Goal: Task Accomplishment & Management: Complete application form

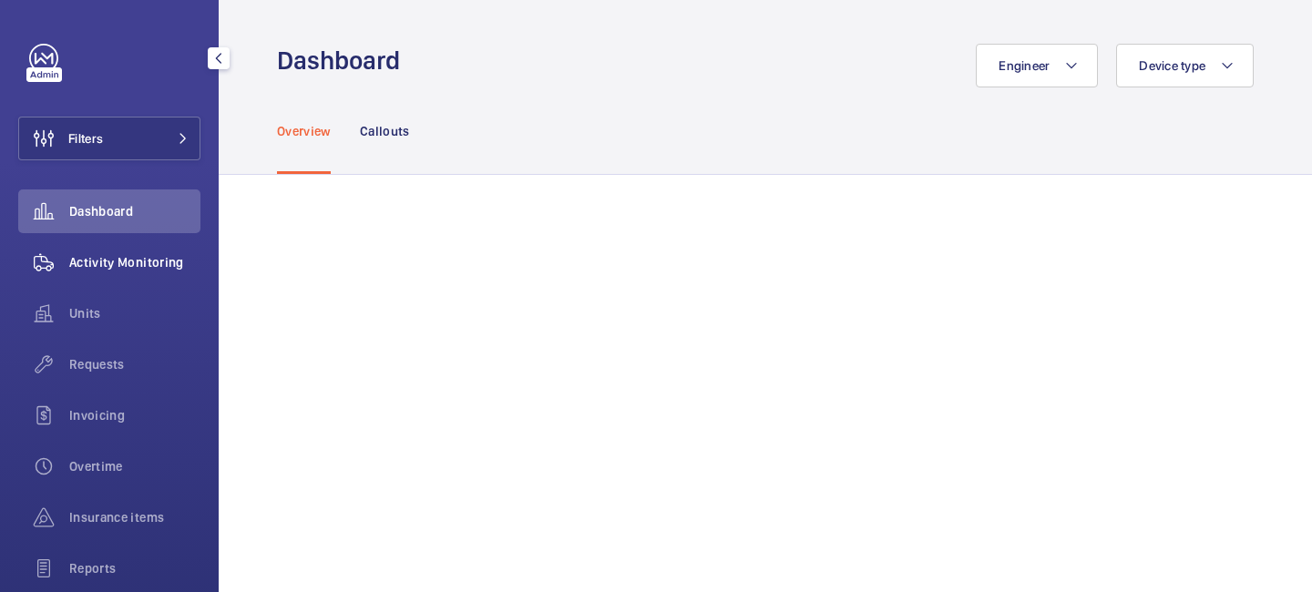
click at [161, 272] on div "Activity Monitoring" at bounding box center [109, 262] width 182 height 44
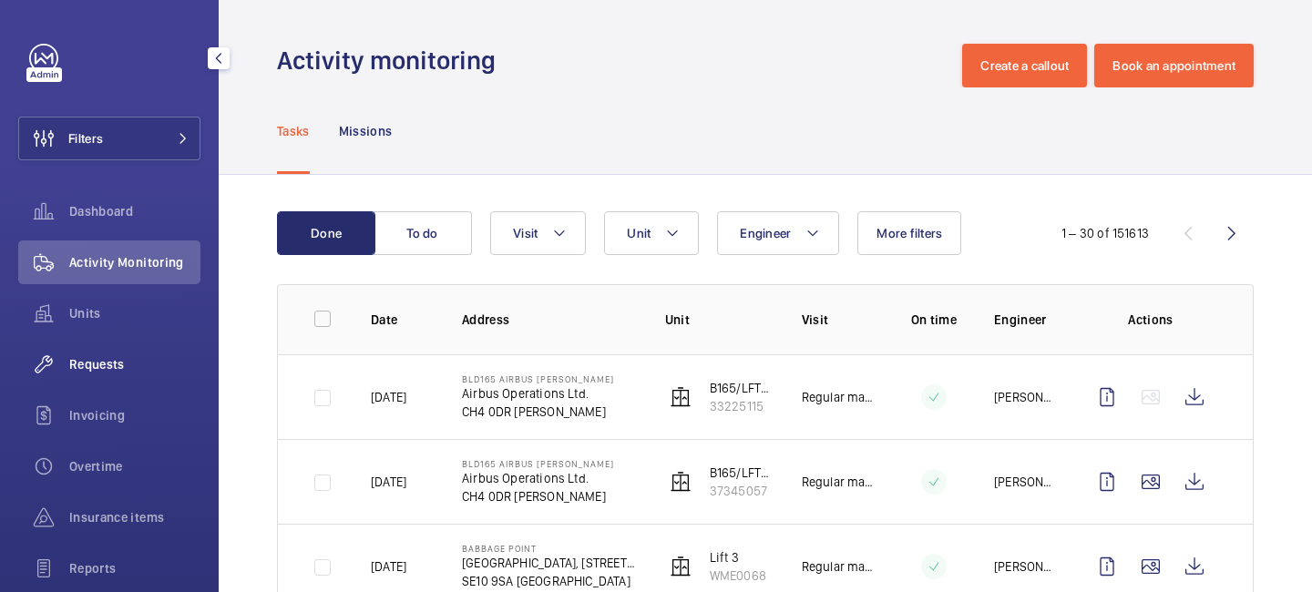
click at [98, 348] on div "Requests" at bounding box center [109, 364] width 182 height 44
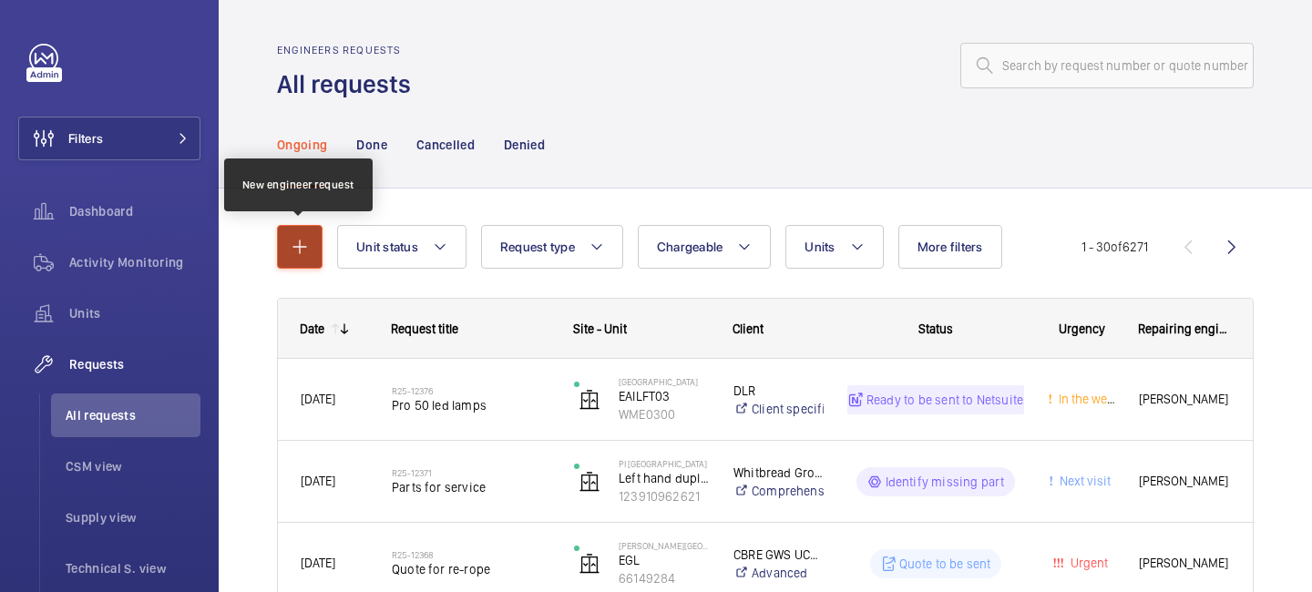
click at [308, 249] on mat-icon "button" at bounding box center [300, 247] width 22 height 22
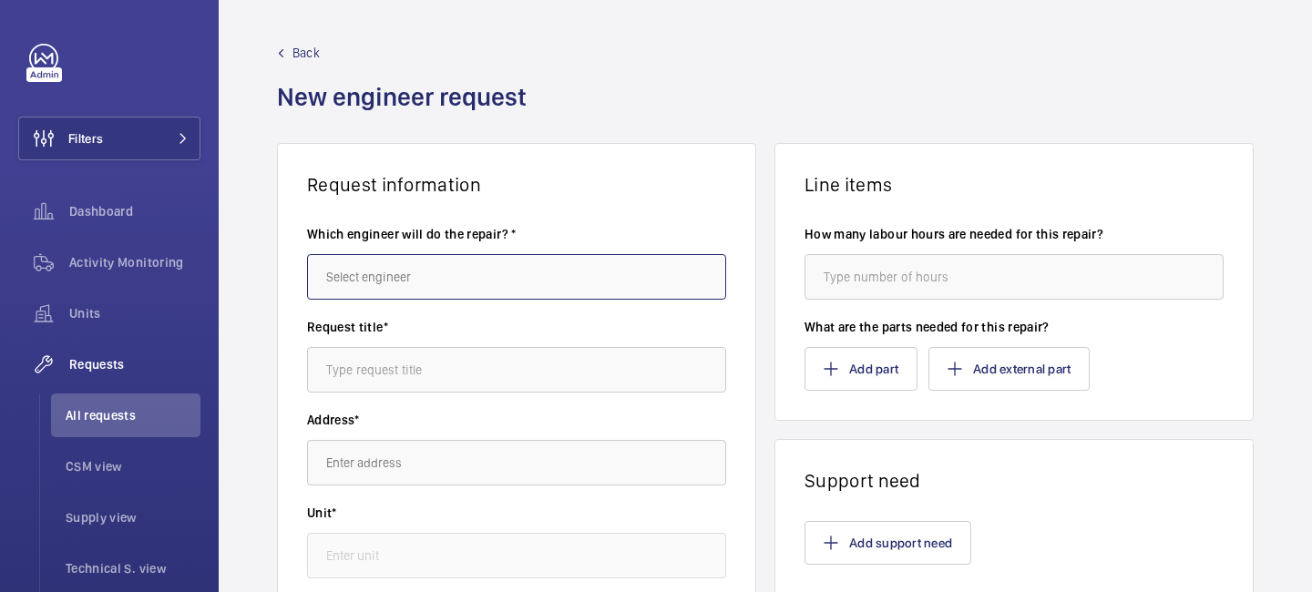
click at [389, 278] on input "text" at bounding box center [516, 277] width 419 height 46
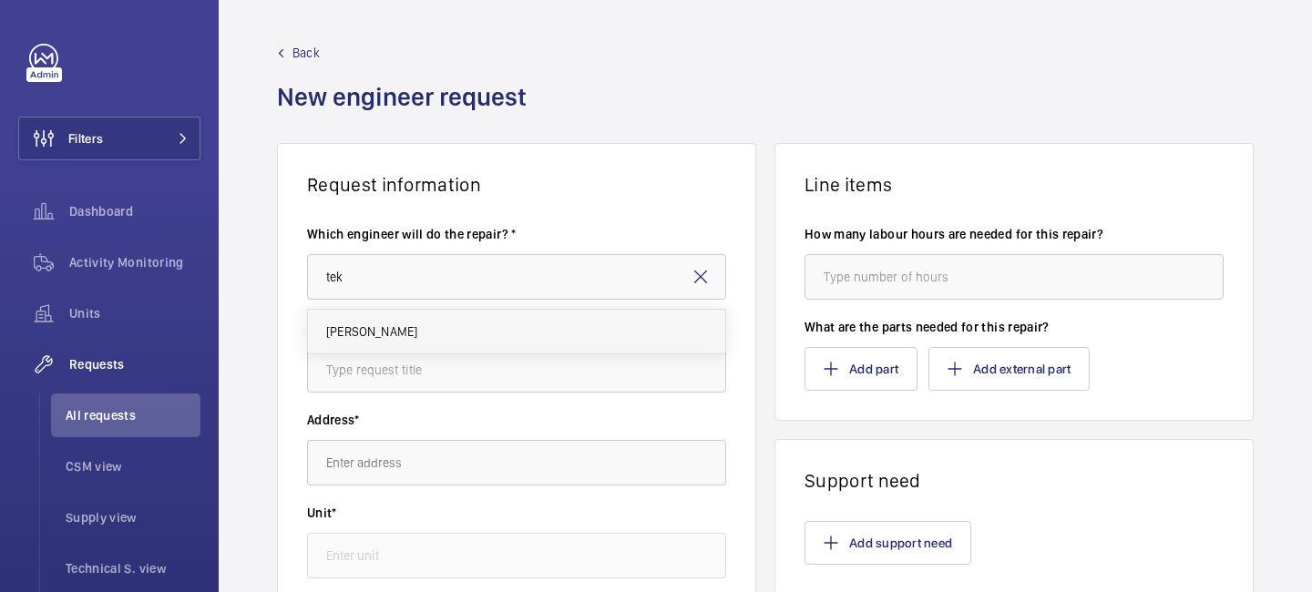
click at [399, 335] on mat-option "[PERSON_NAME]" at bounding box center [516, 332] width 417 height 44
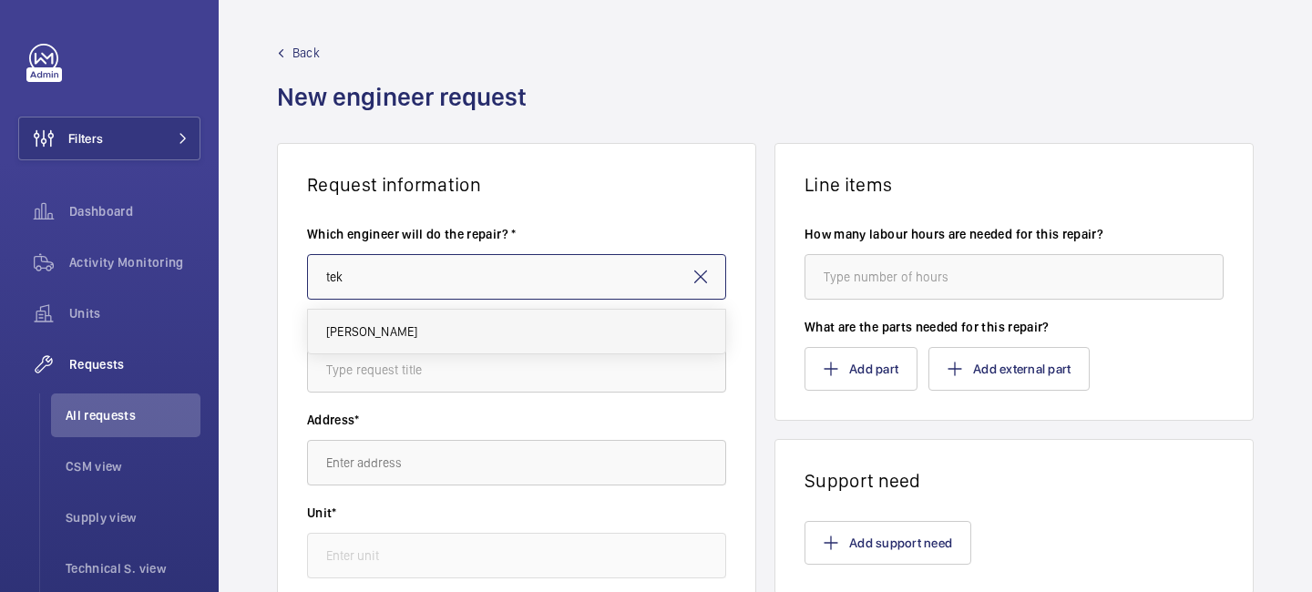
type input "[PERSON_NAME]"
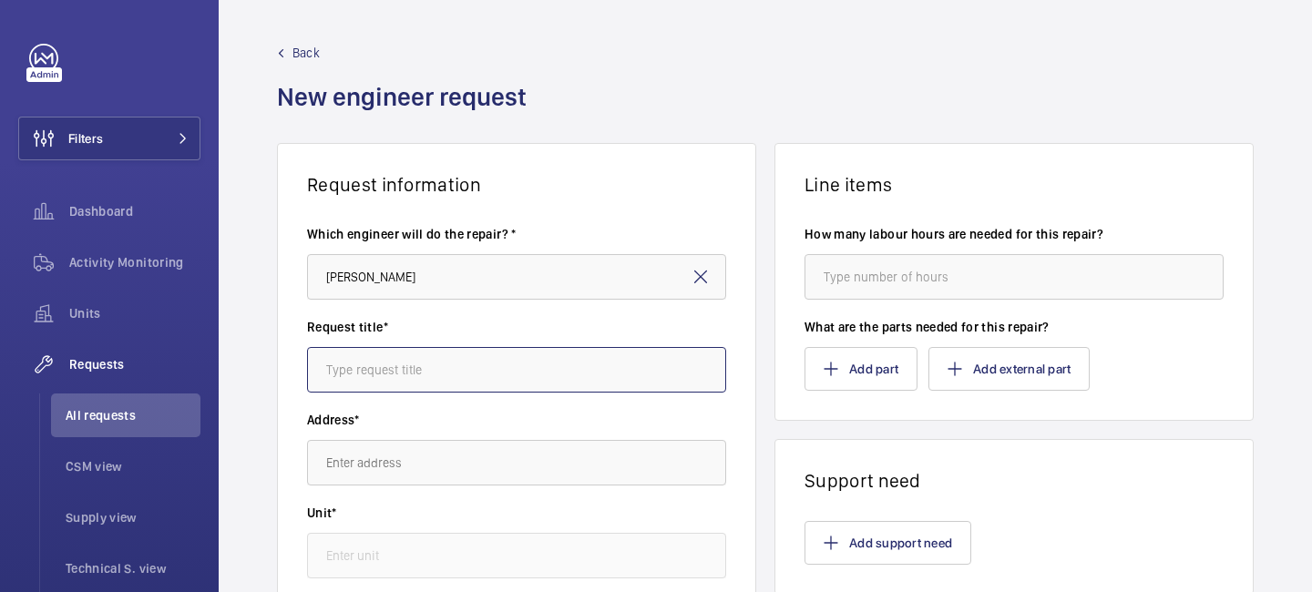
click at [394, 371] on input "text" at bounding box center [516, 370] width 419 height 46
type input "B"
type input "Car interior upgrades"
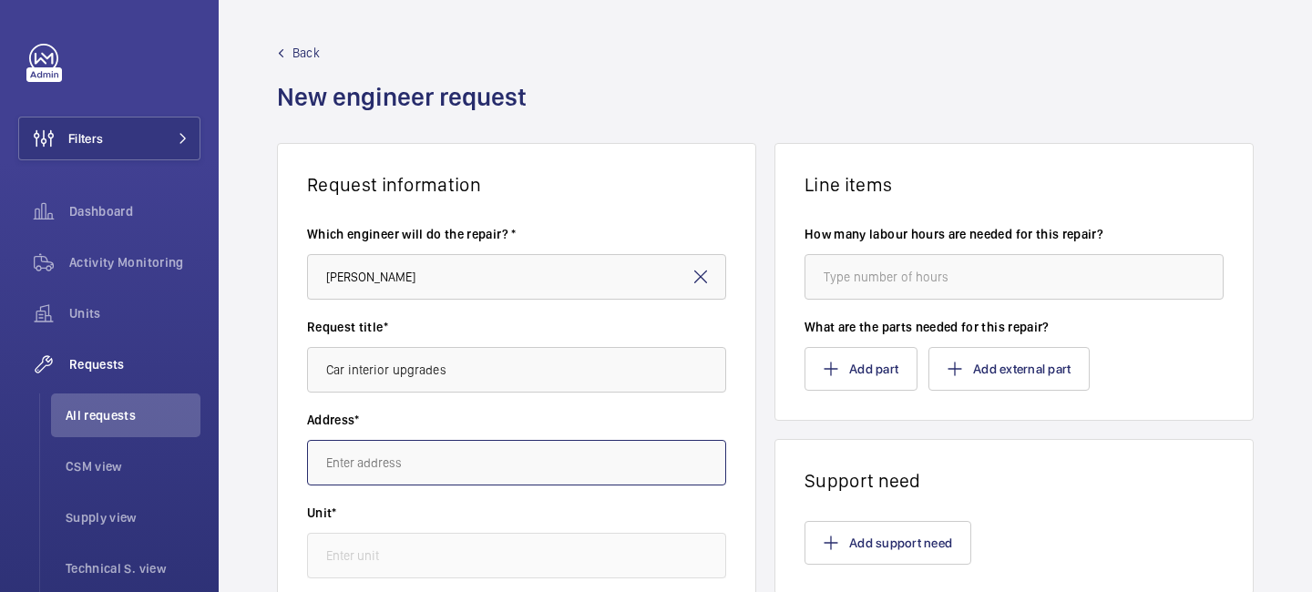
click at [358, 475] on input "text" at bounding box center [516, 463] width 419 height 46
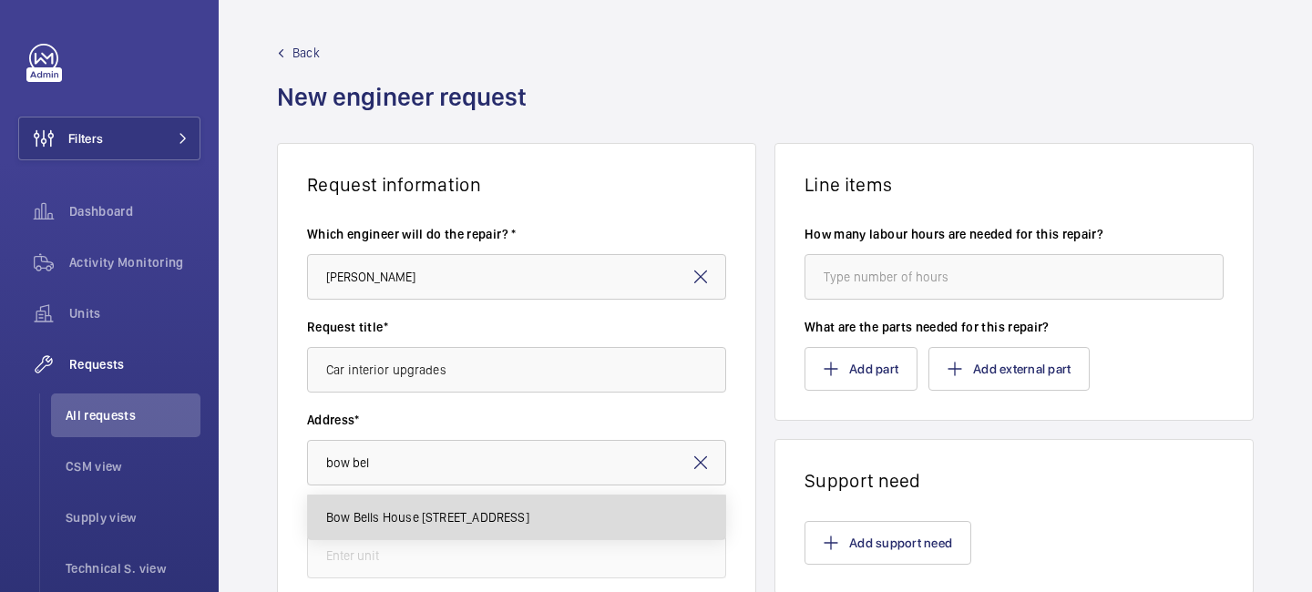
click at [364, 515] on span "Bow Bells House [STREET_ADDRESS]" at bounding box center [427, 517] width 203 height 18
type input "Bow Bells House [STREET_ADDRESS]"
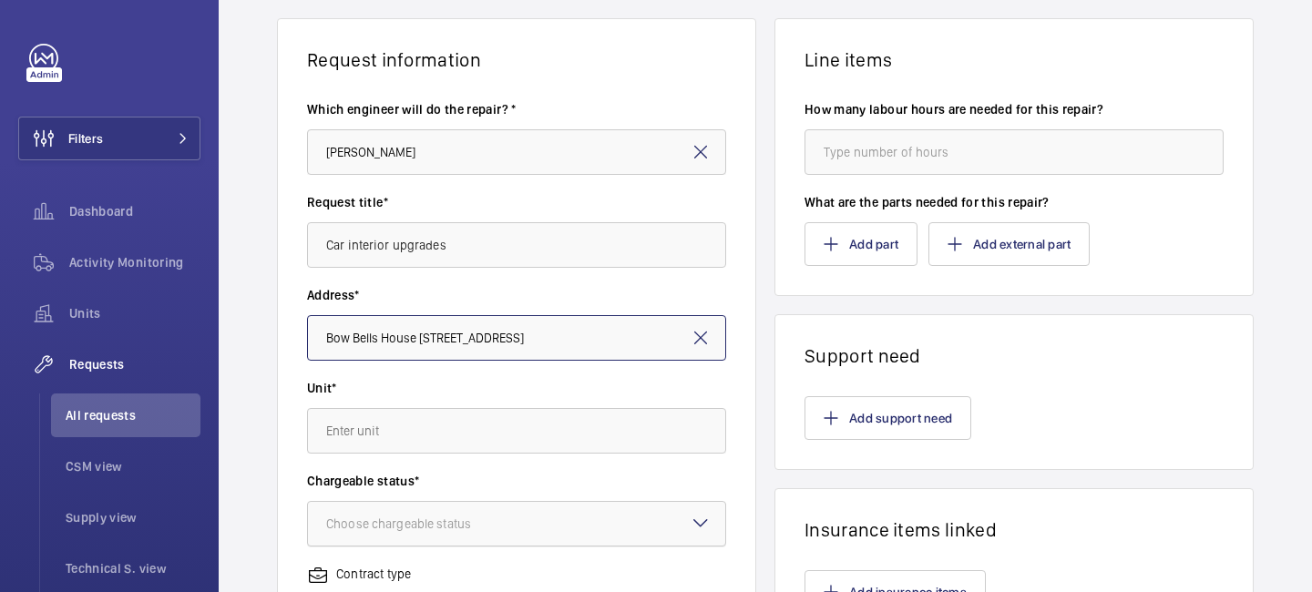
scroll to position [138, 0]
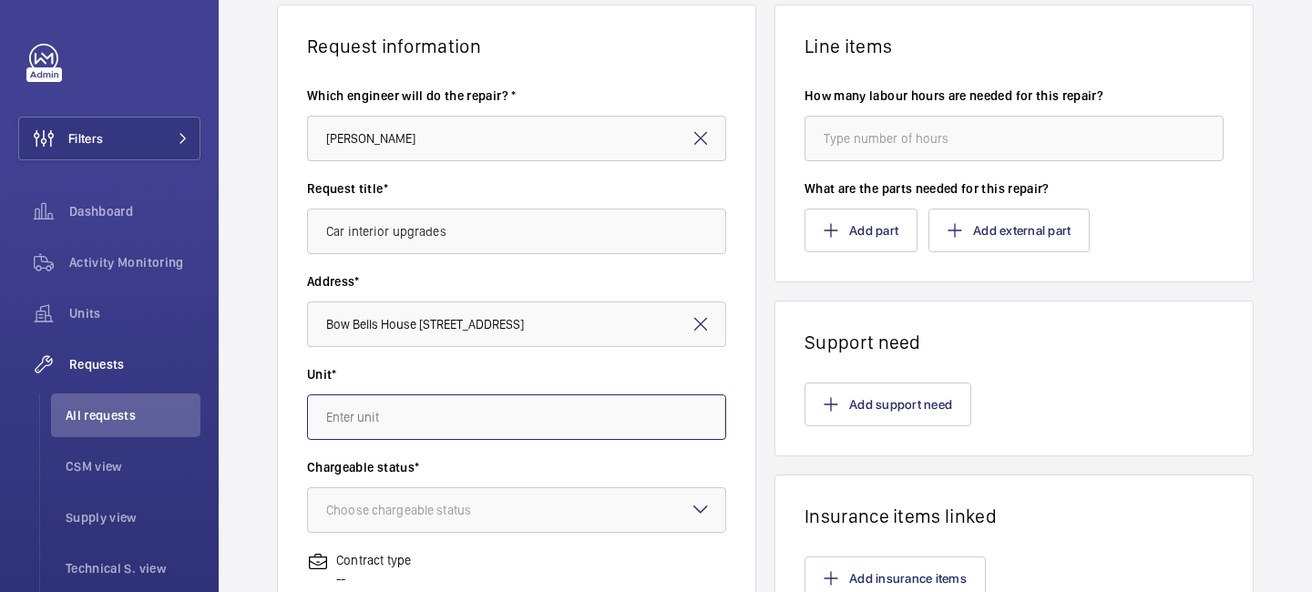
click at [366, 427] on input "text" at bounding box center [516, 417] width 419 height 46
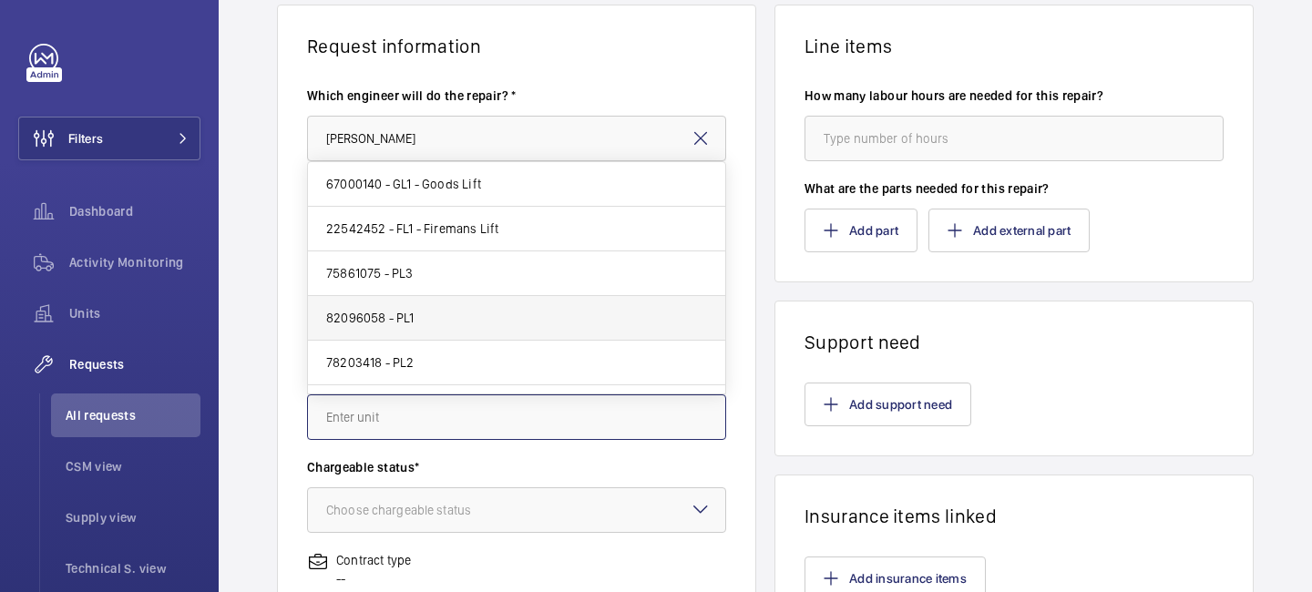
scroll to position [80, 0]
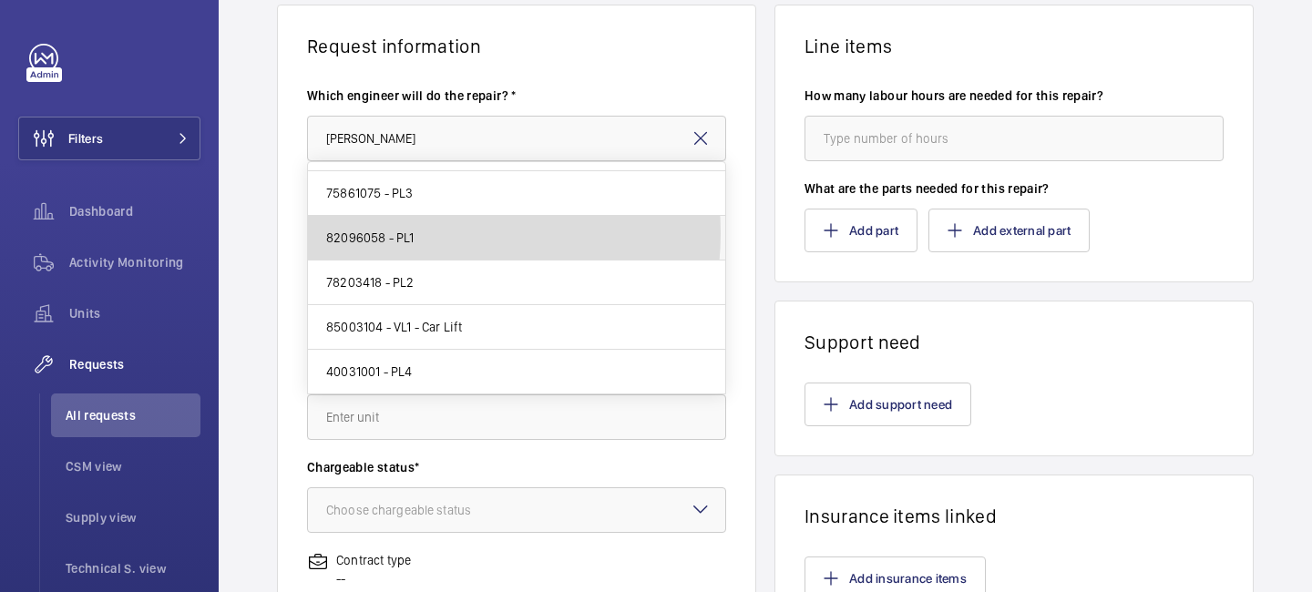
click at [424, 233] on mat-option "82096058 - PL1" at bounding box center [516, 238] width 417 height 45
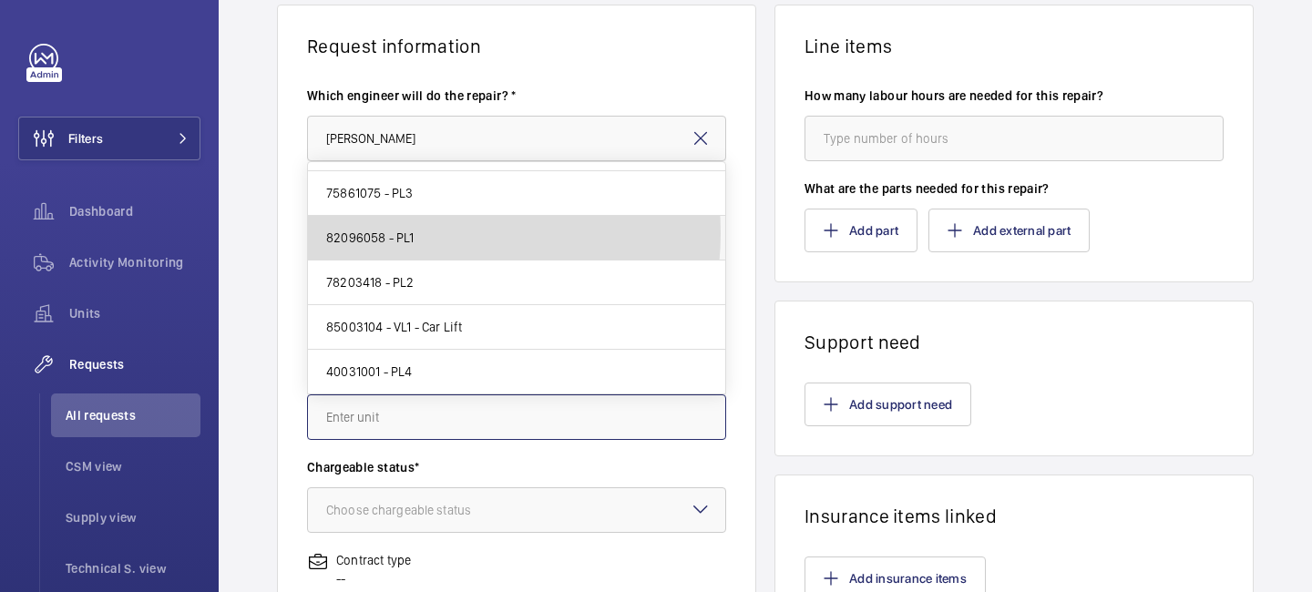
type input "82096058 - PL1"
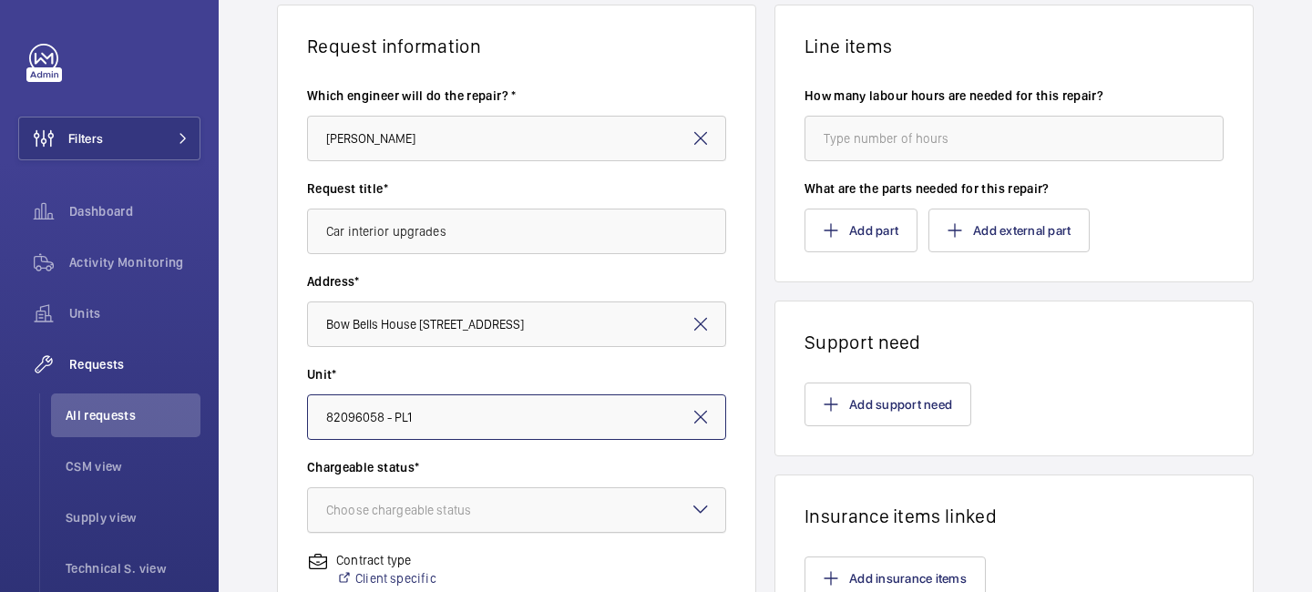
click at [415, 512] on div "Choose chargeable status" at bounding box center [421, 510] width 190 height 18
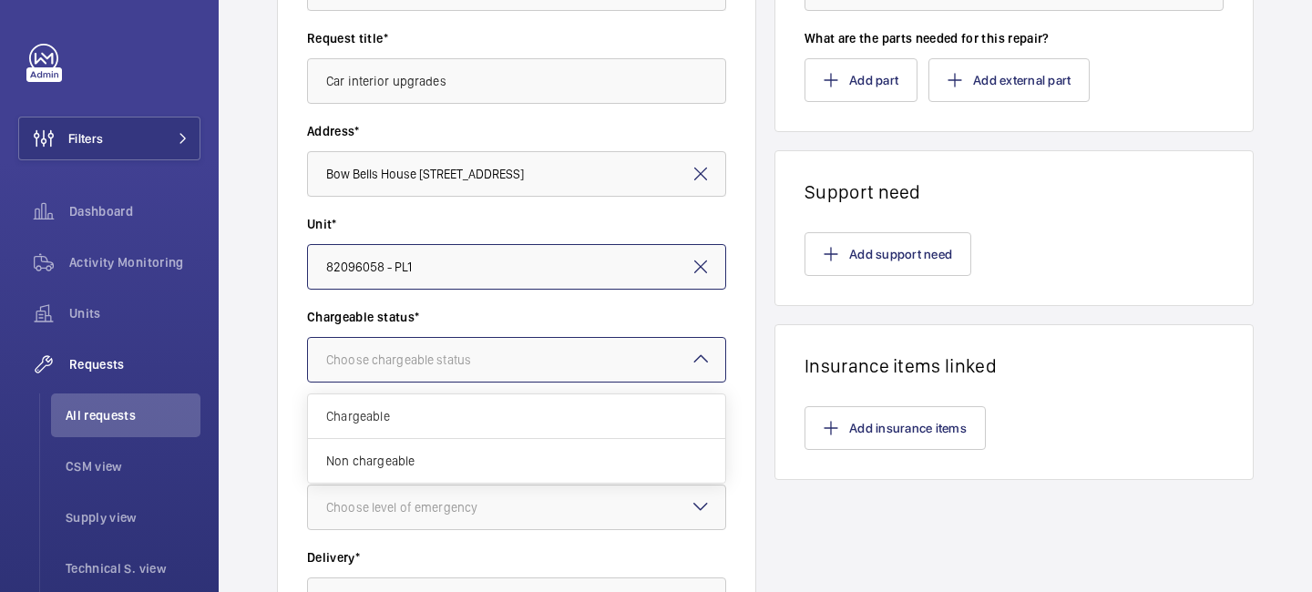
scroll to position [309, 0]
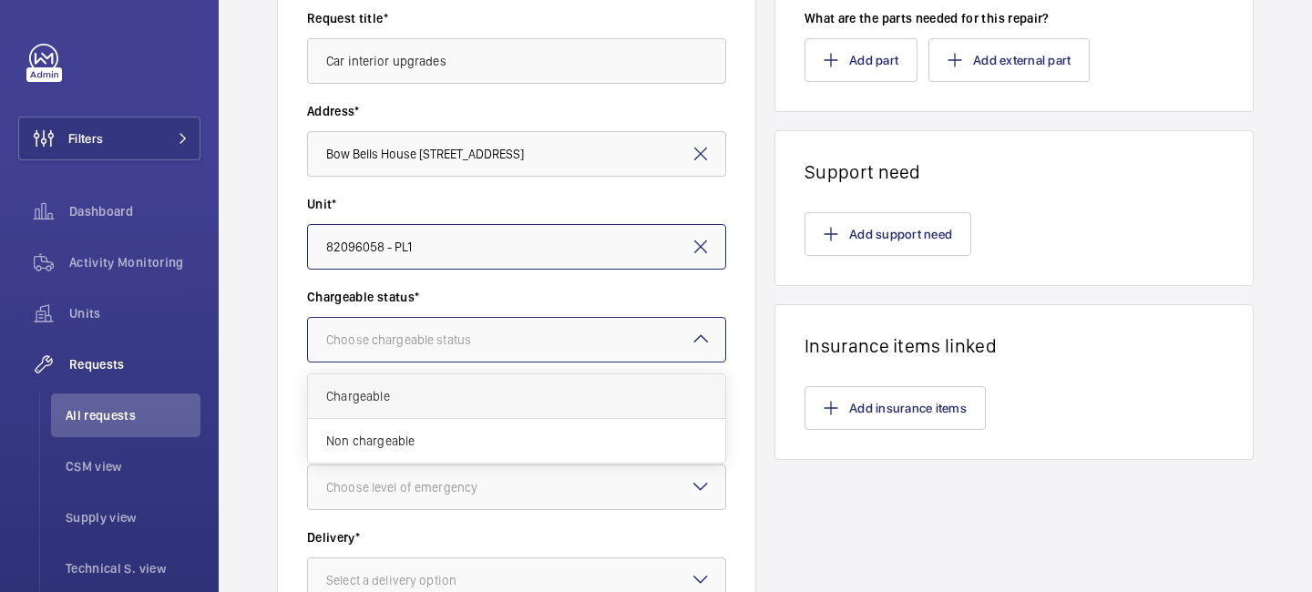
click at [420, 393] on span "Chargeable" at bounding box center [516, 396] width 381 height 18
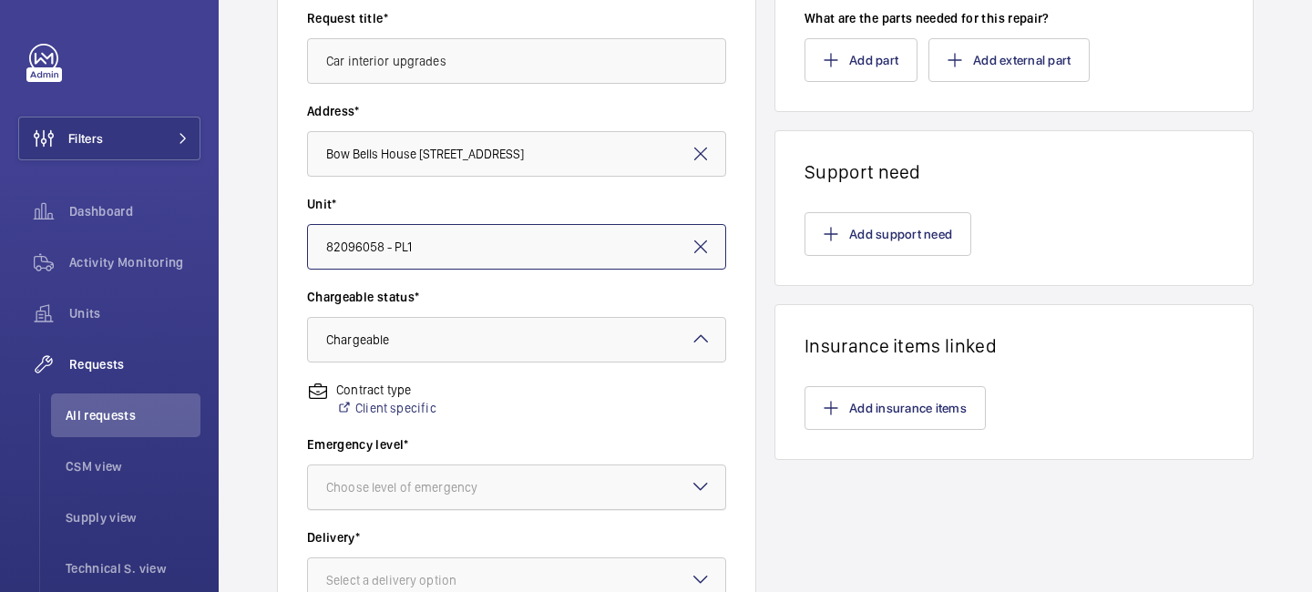
click at [430, 483] on div "Choose level of emergency" at bounding box center [424, 487] width 197 height 18
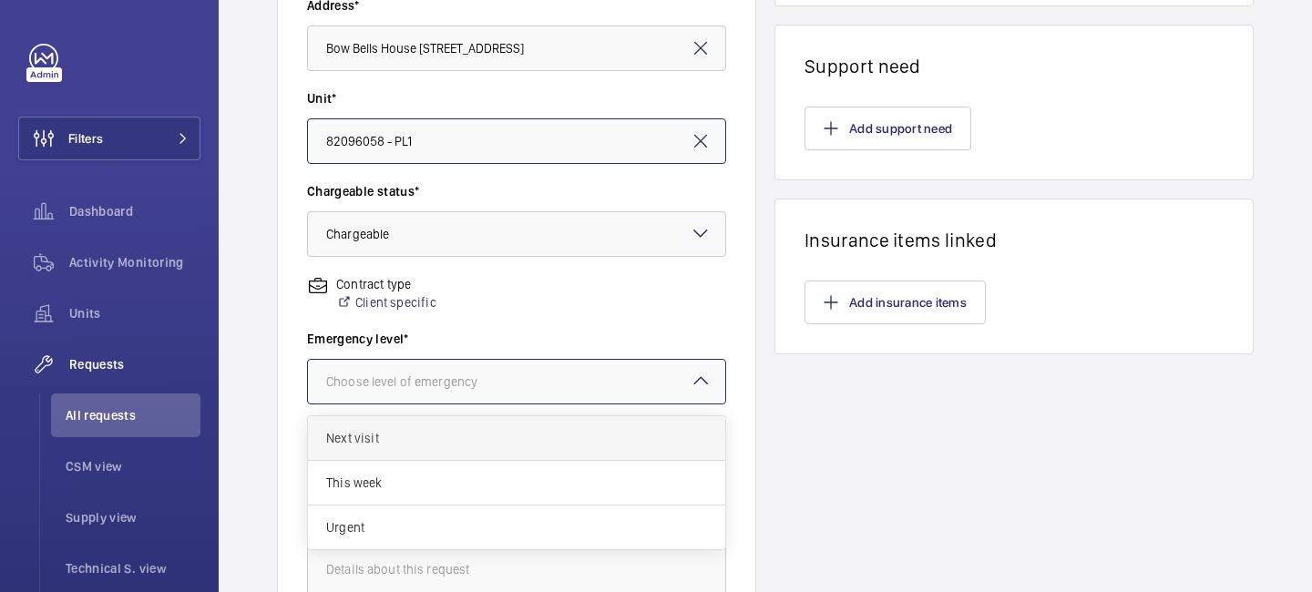
scroll to position [476, 0]
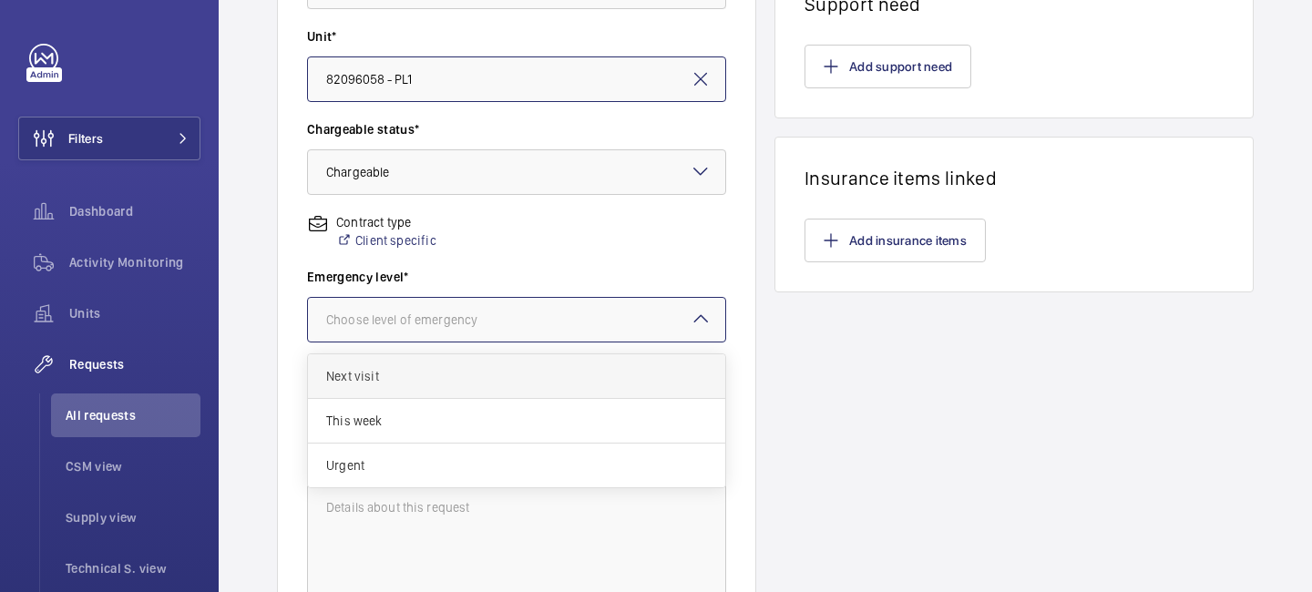
click at [423, 388] on div "Next visit" at bounding box center [516, 376] width 417 height 45
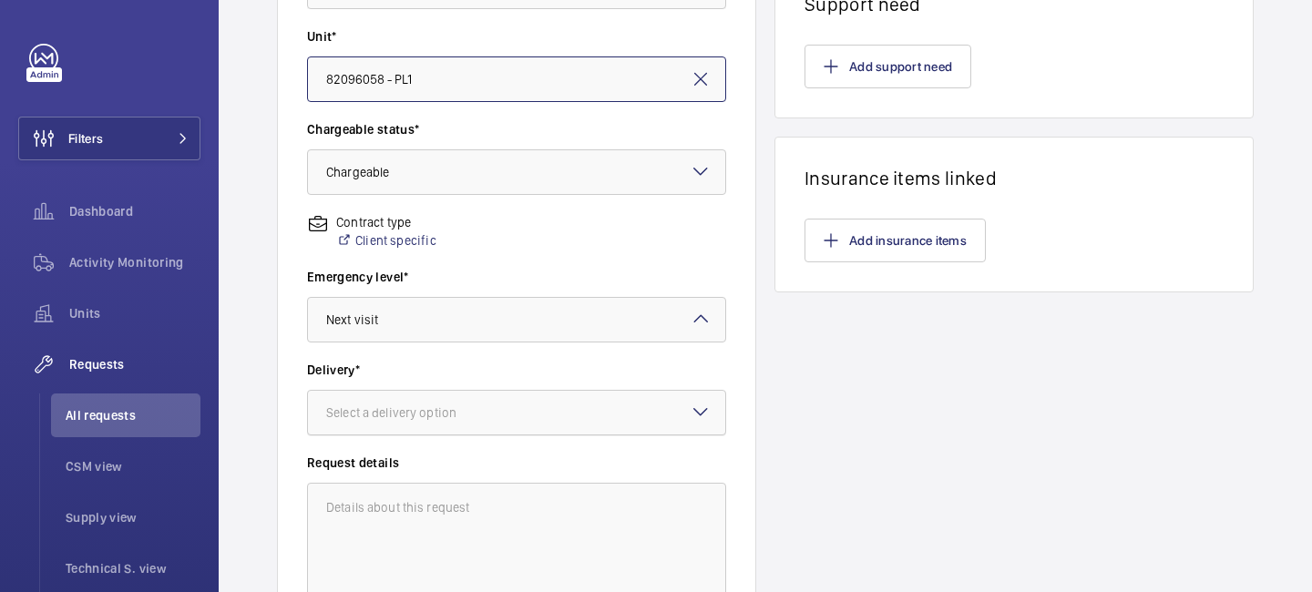
click at [420, 415] on div "Select a delivery option" at bounding box center [414, 412] width 176 height 18
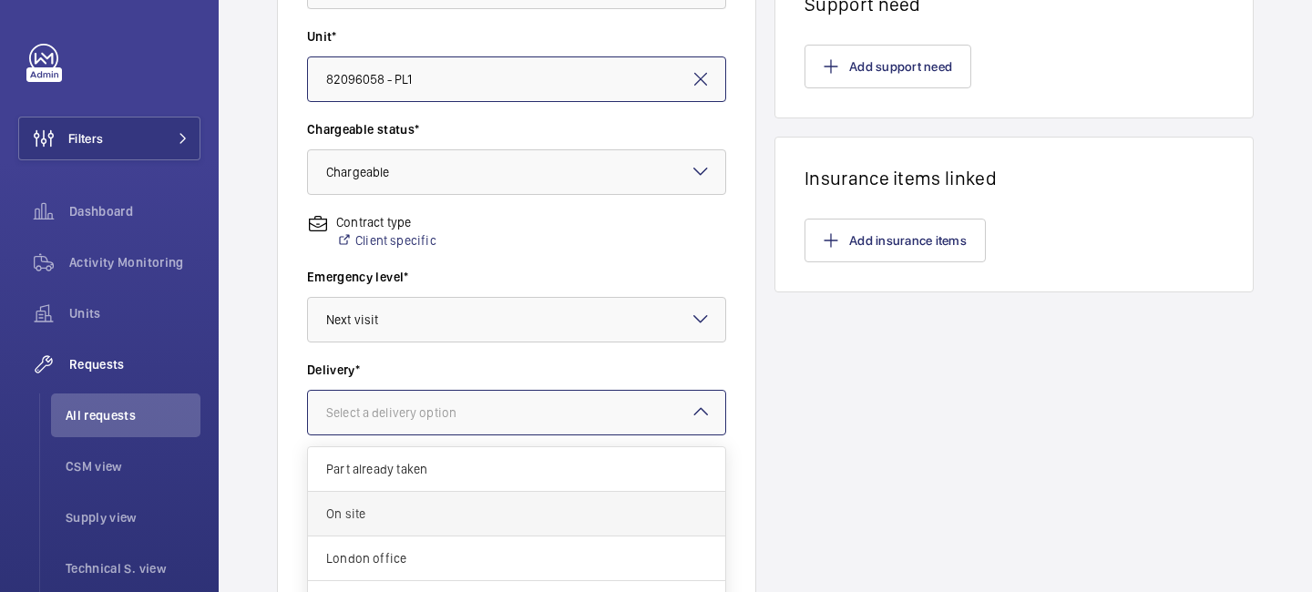
click at [417, 532] on div "On site" at bounding box center [516, 514] width 417 height 45
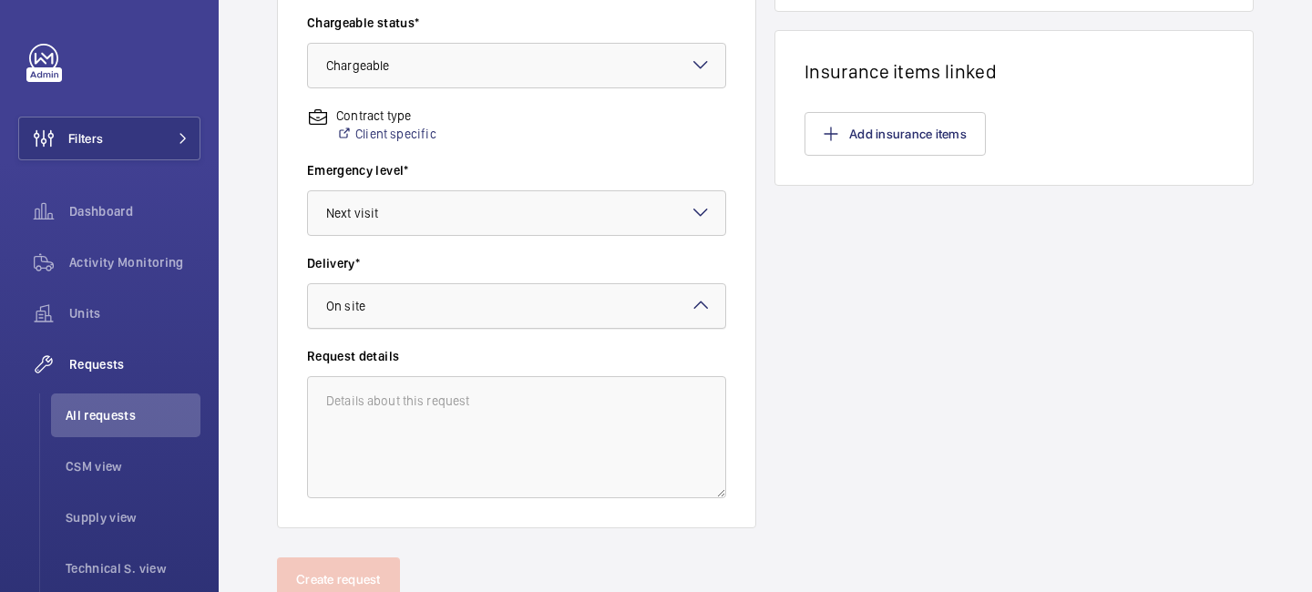
scroll to position [650, 0]
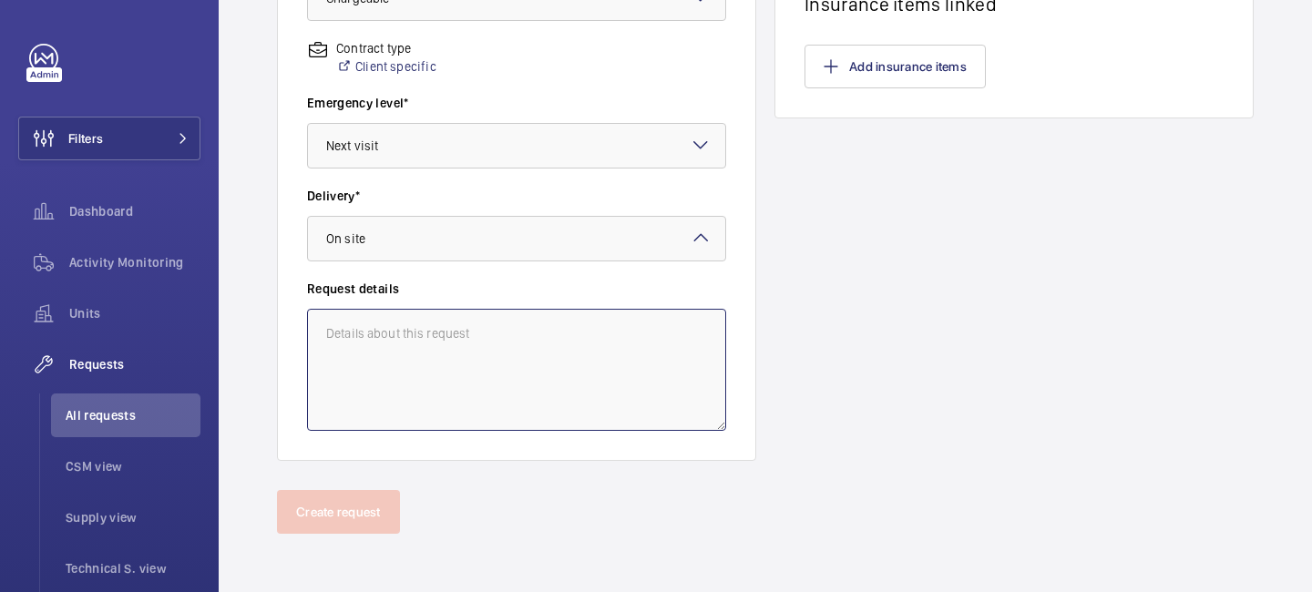
click at [446, 333] on textarea at bounding box center [516, 370] width 419 height 122
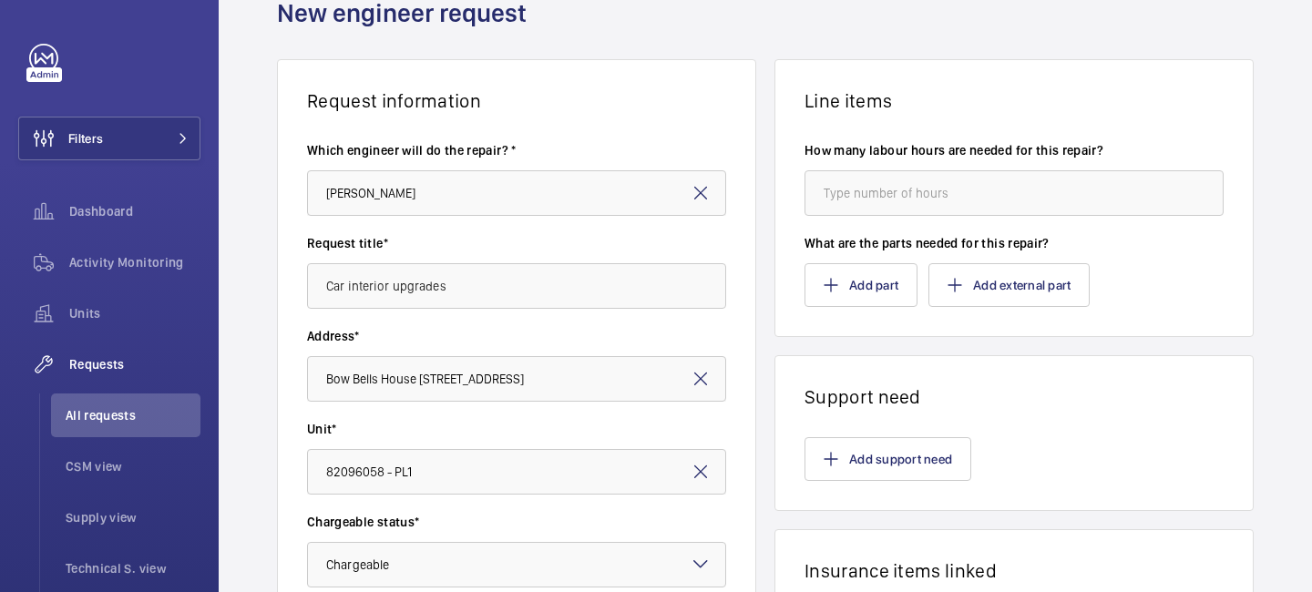
scroll to position [0, 0]
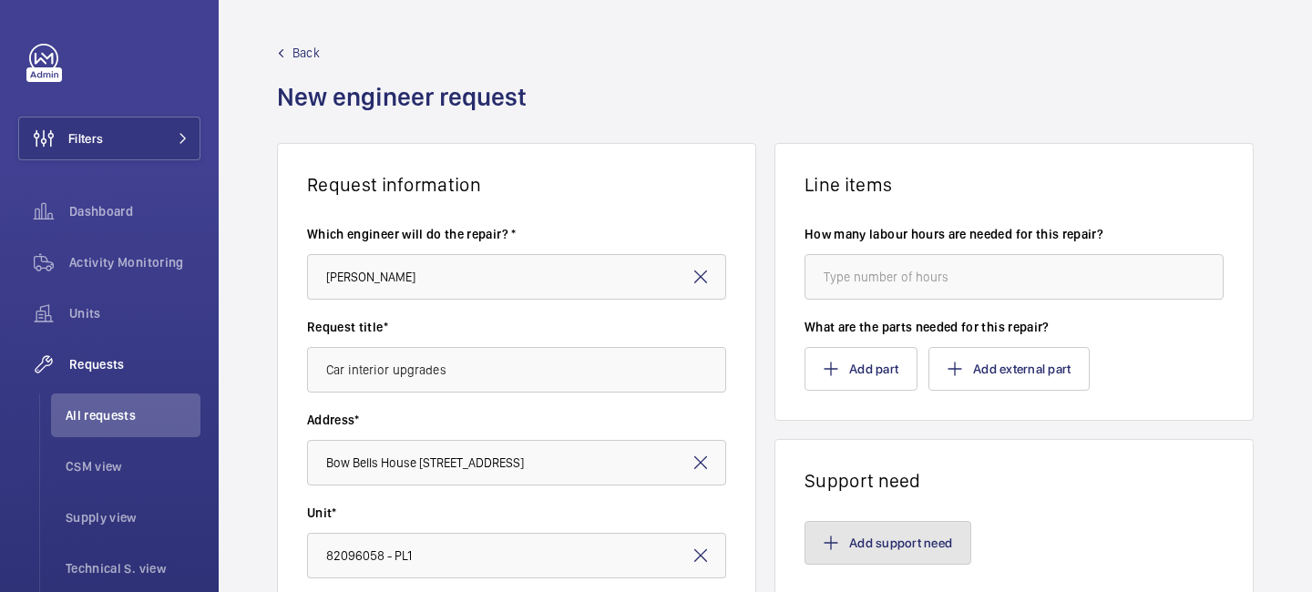
click at [849, 553] on button "Add support need" at bounding box center [887, 543] width 167 height 44
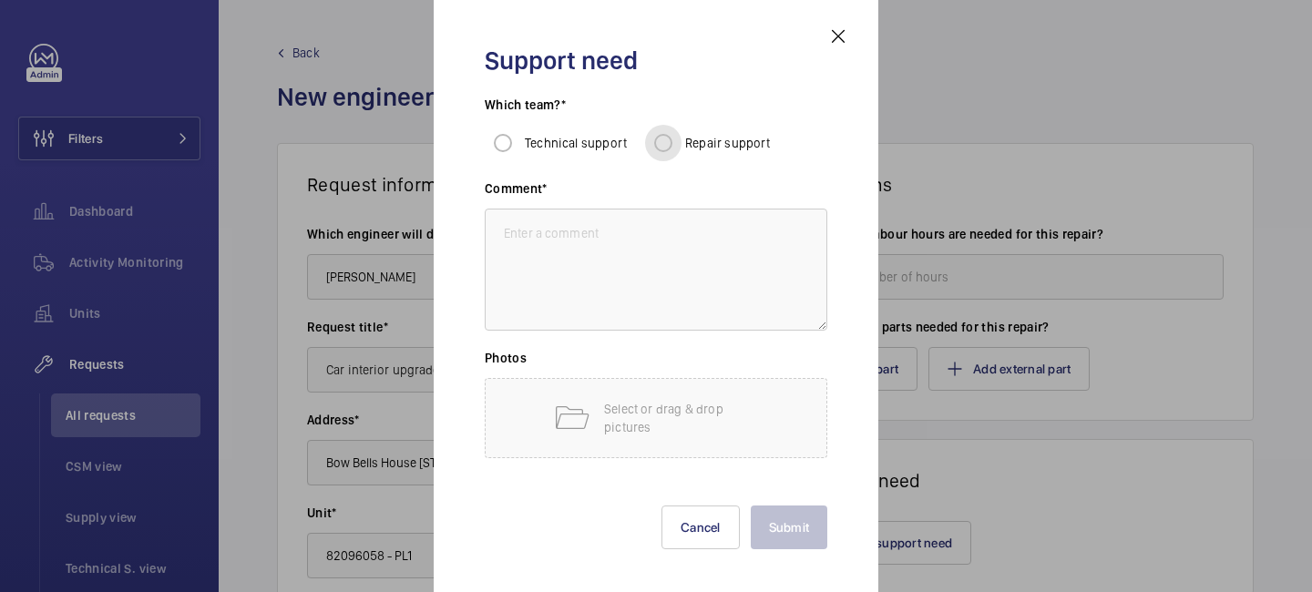
click at [656, 140] on input "Repair support" at bounding box center [663, 143] width 36 height 36
radio input "true"
click at [607, 253] on textarea at bounding box center [656, 270] width 342 height 122
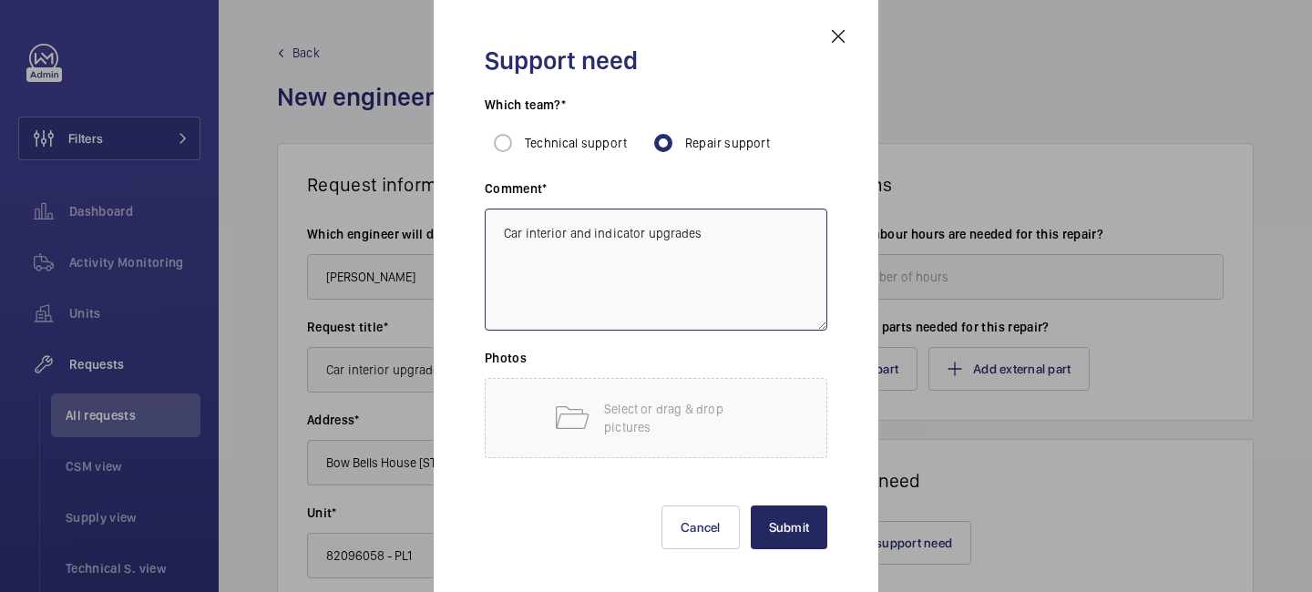
type textarea "Car interior and indicator upgrades"
click at [786, 513] on button "Submit" at bounding box center [788, 527] width 77 height 44
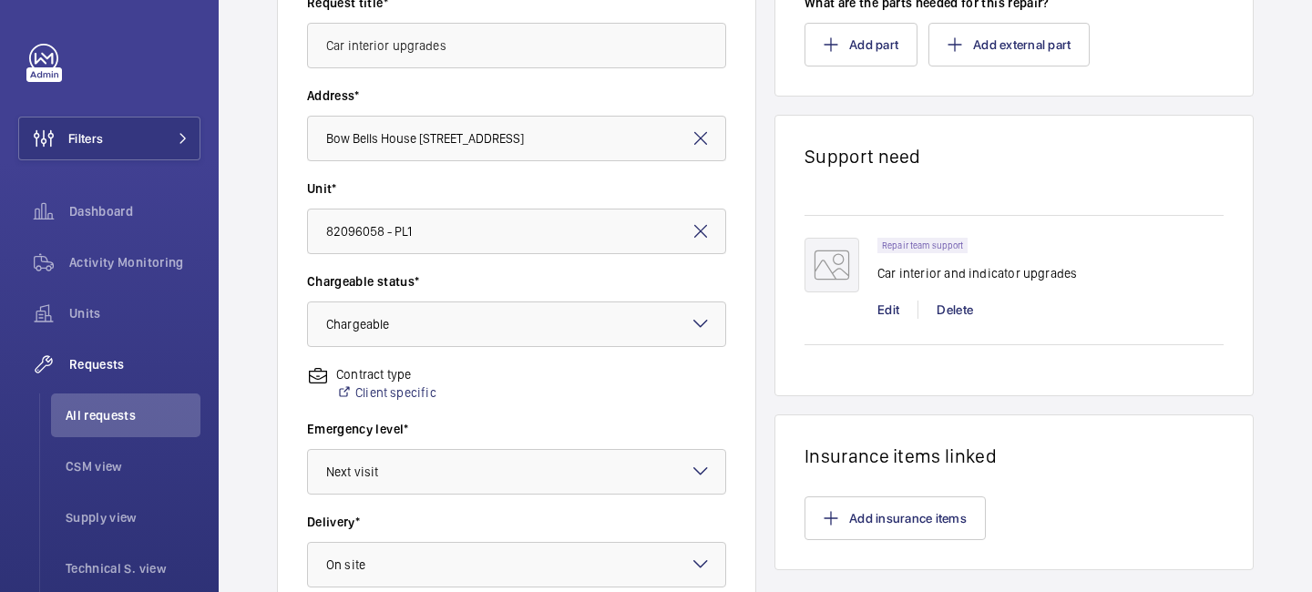
scroll to position [650, 0]
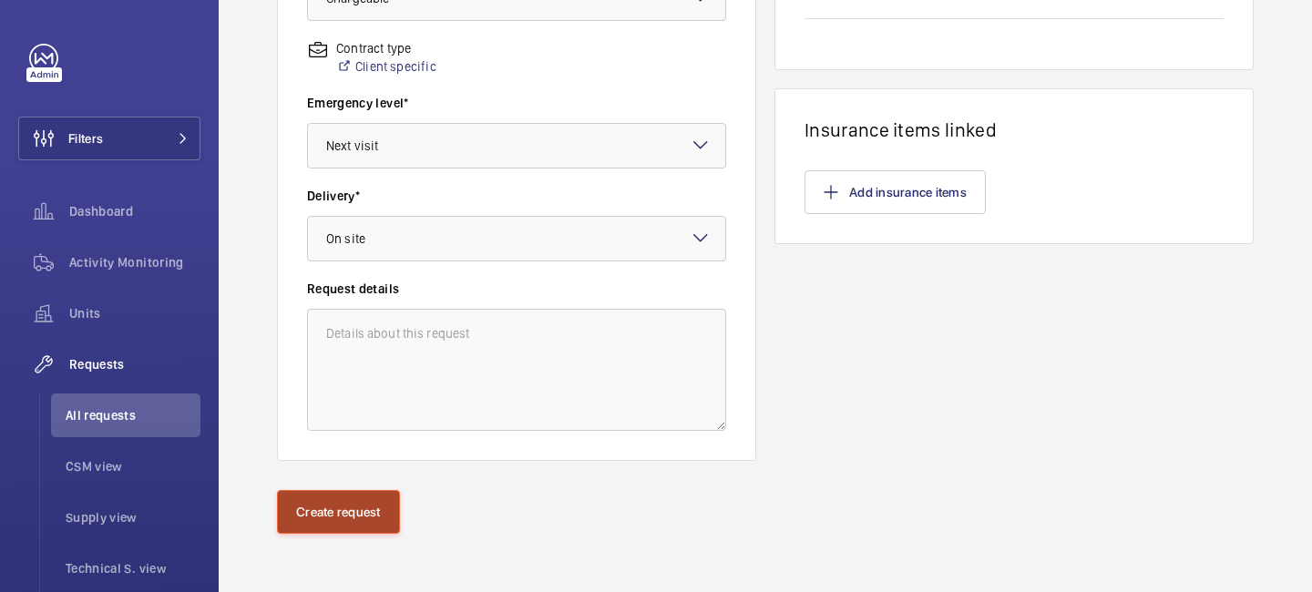
click at [363, 525] on button "Create request" at bounding box center [338, 512] width 123 height 44
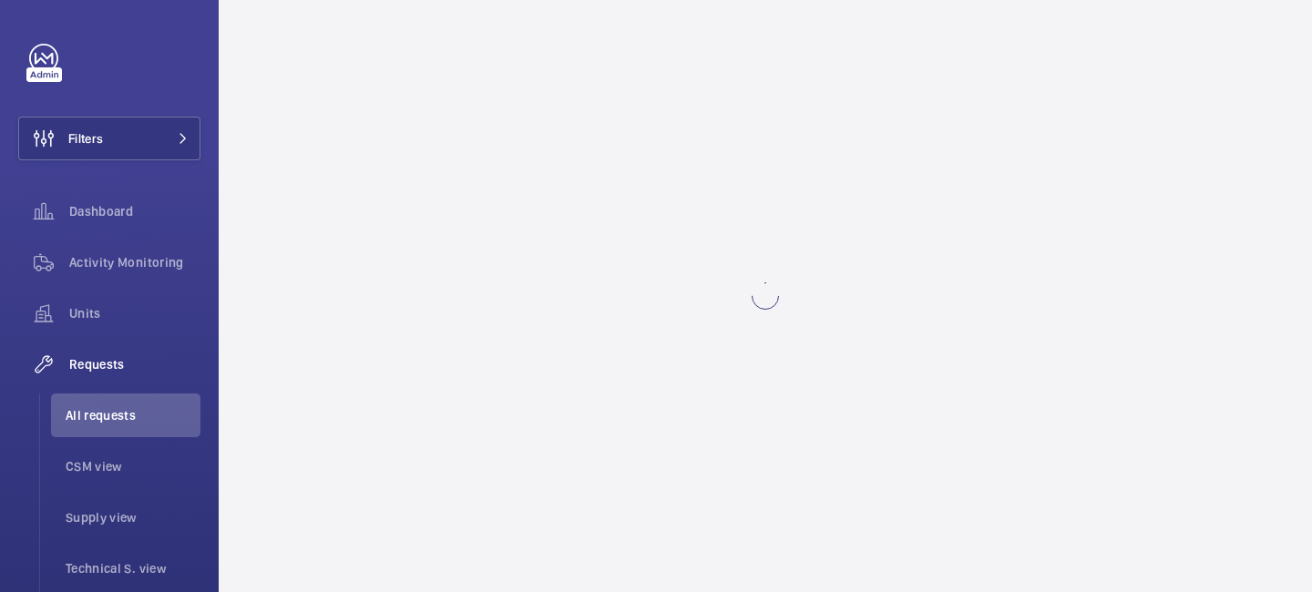
scroll to position [0, 0]
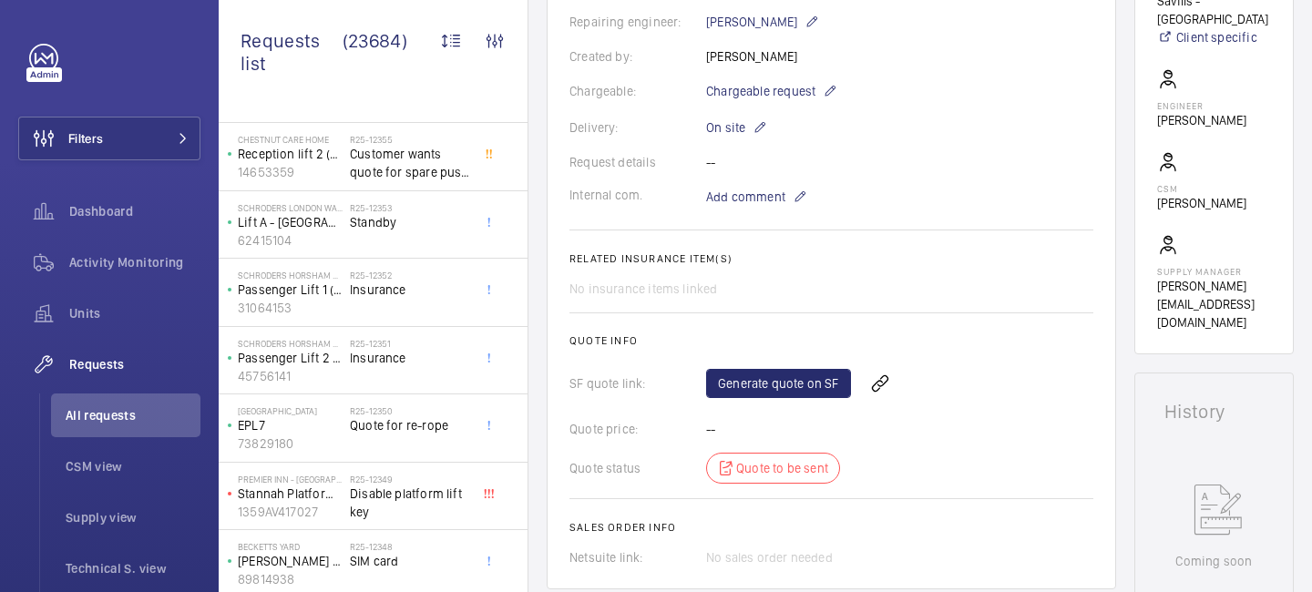
scroll to position [457, 0]
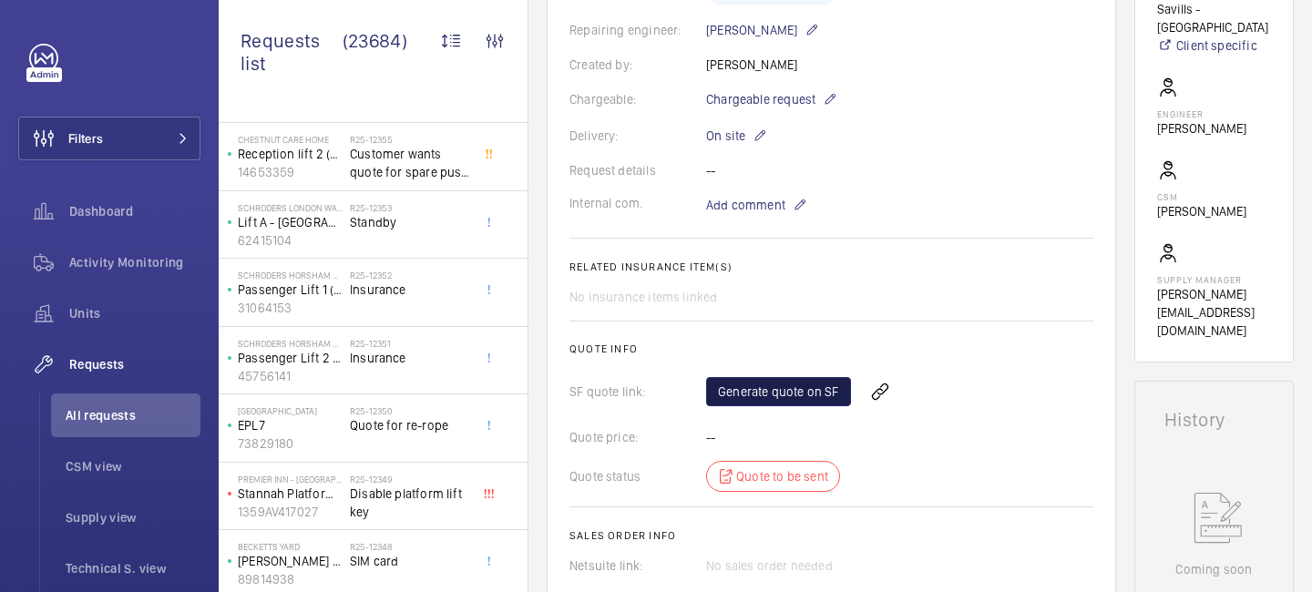
click at [771, 398] on link "Generate quote on SF" at bounding box center [778, 391] width 145 height 29
